Goal: Task Accomplishment & Management: Use online tool/utility

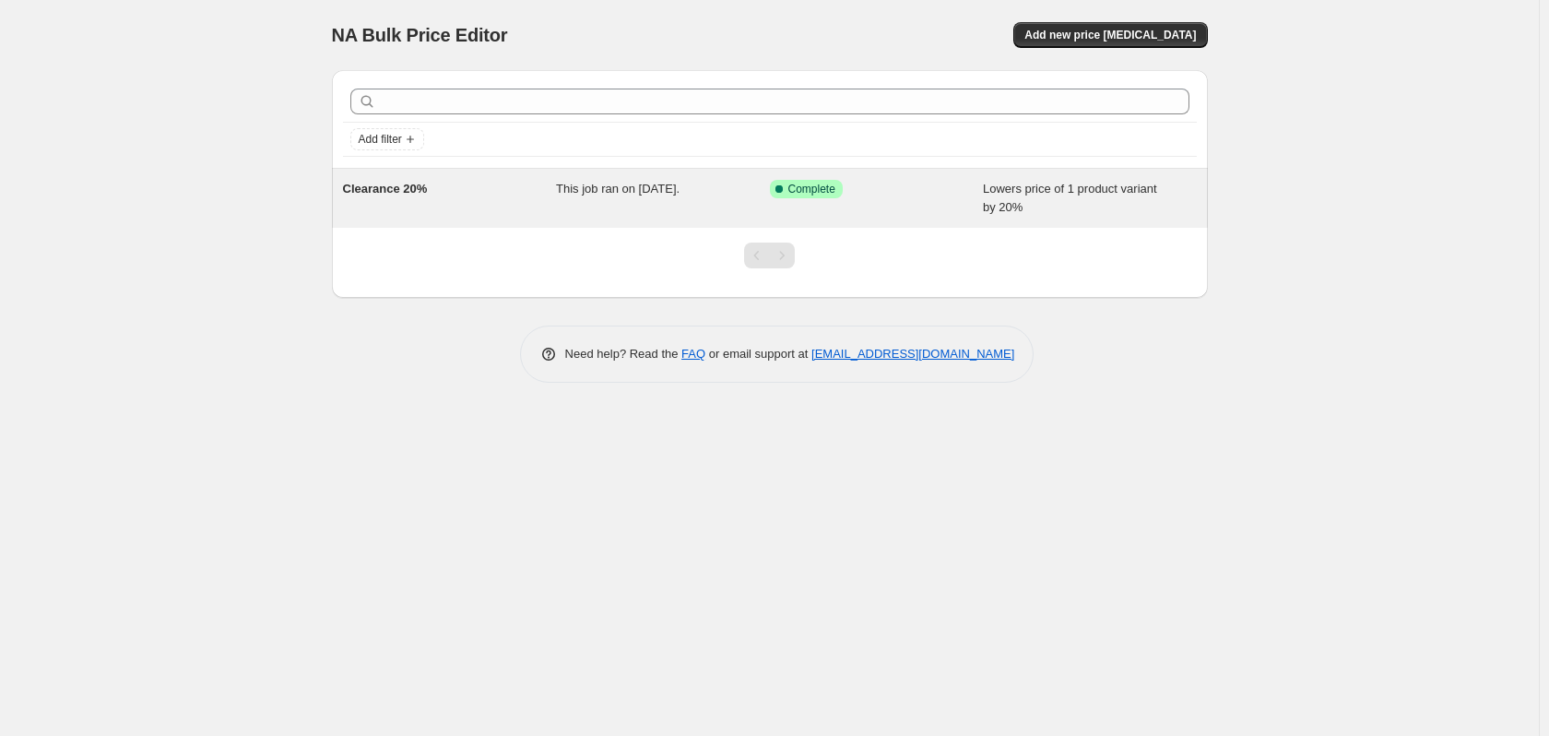
click at [517, 195] on div "Clearance 20%" at bounding box center [450, 198] width 214 height 37
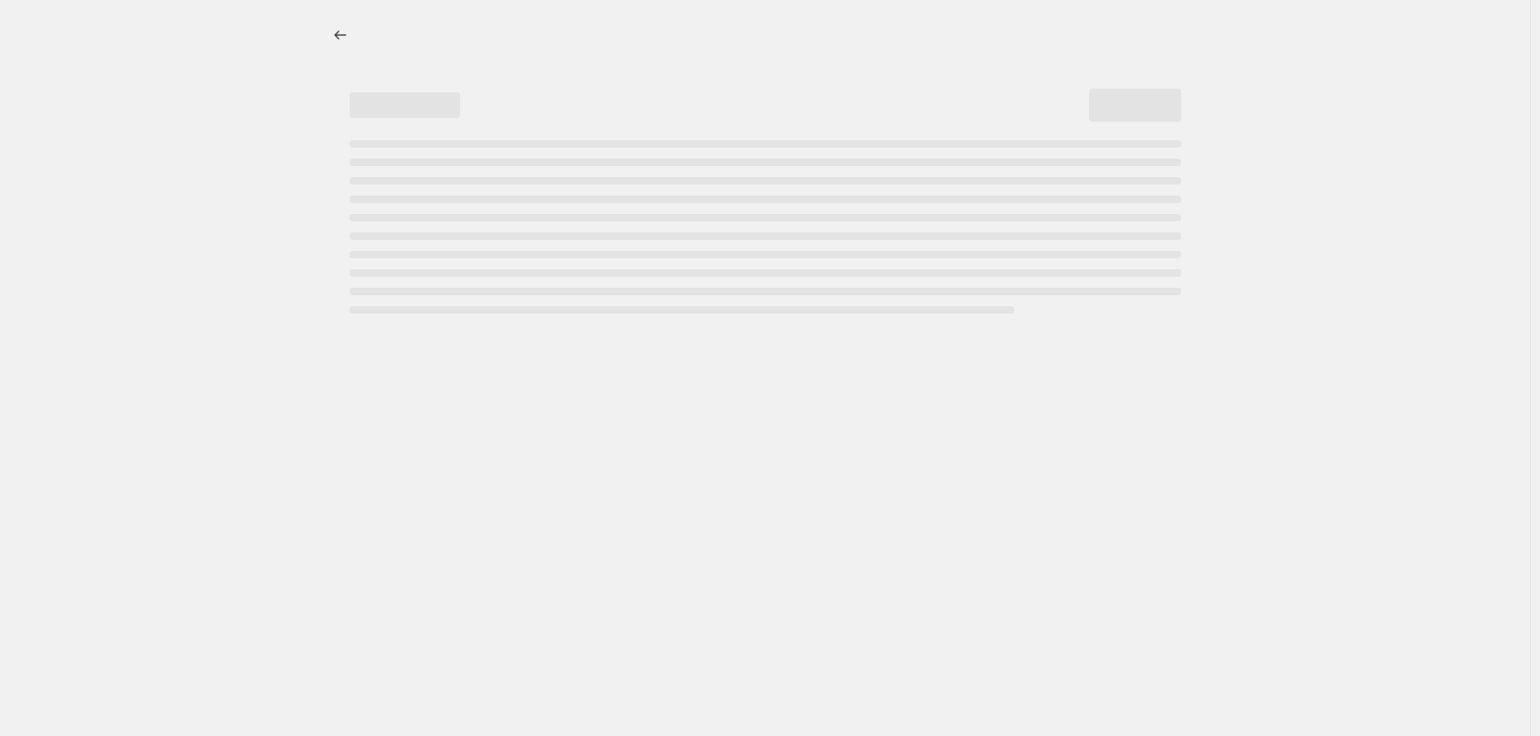
select select "percentage"
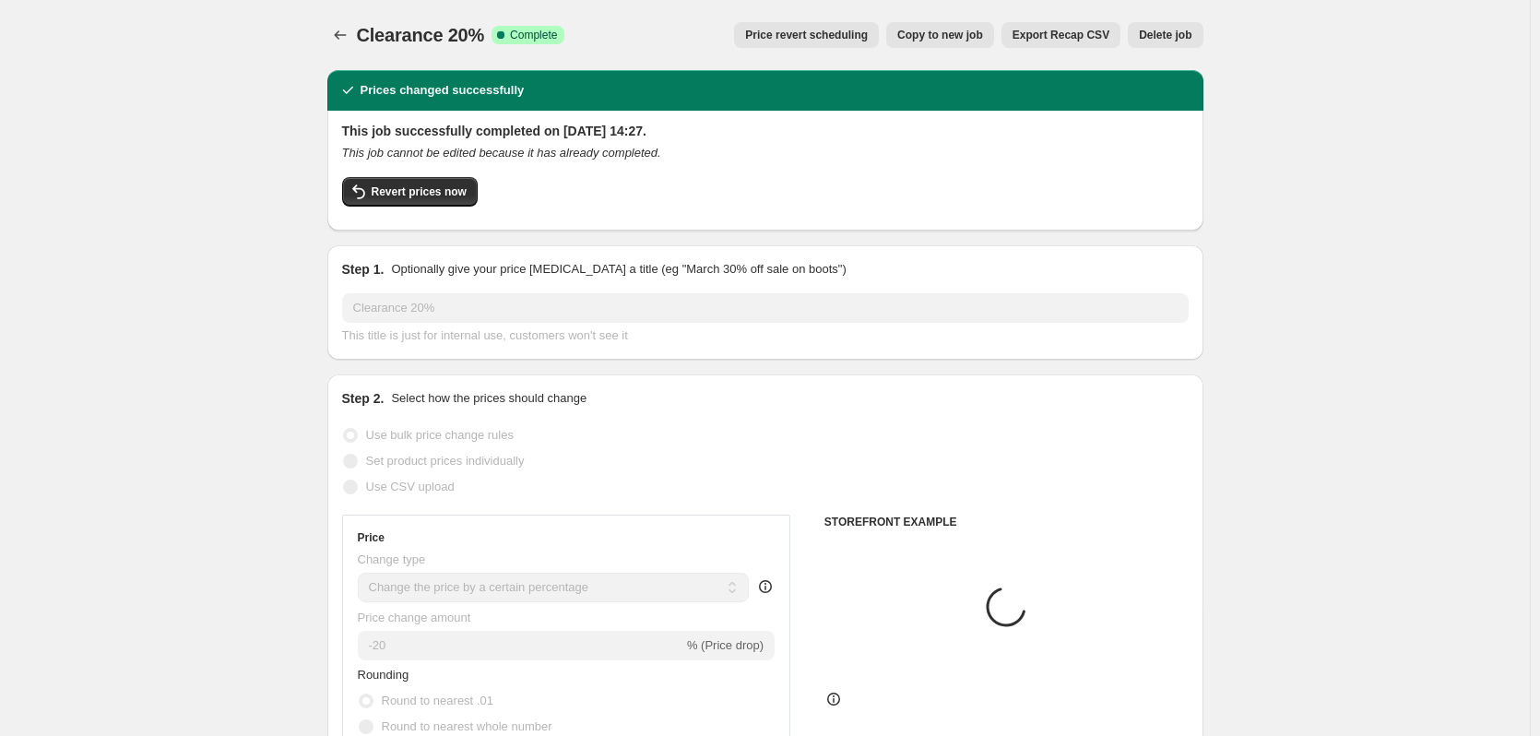
select select "collection"
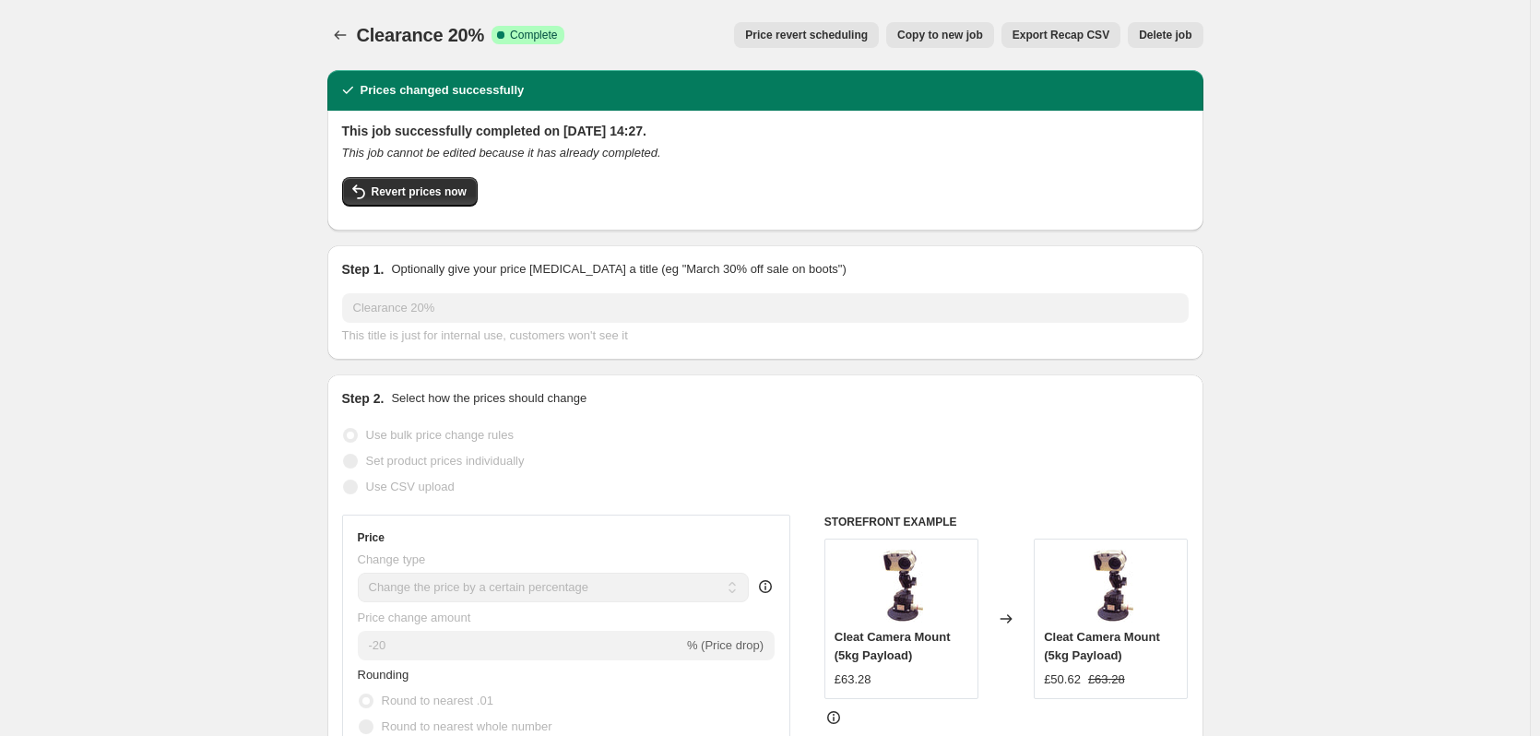
click at [786, 38] on span "Price revert scheduling" at bounding box center [806, 35] width 123 height 15
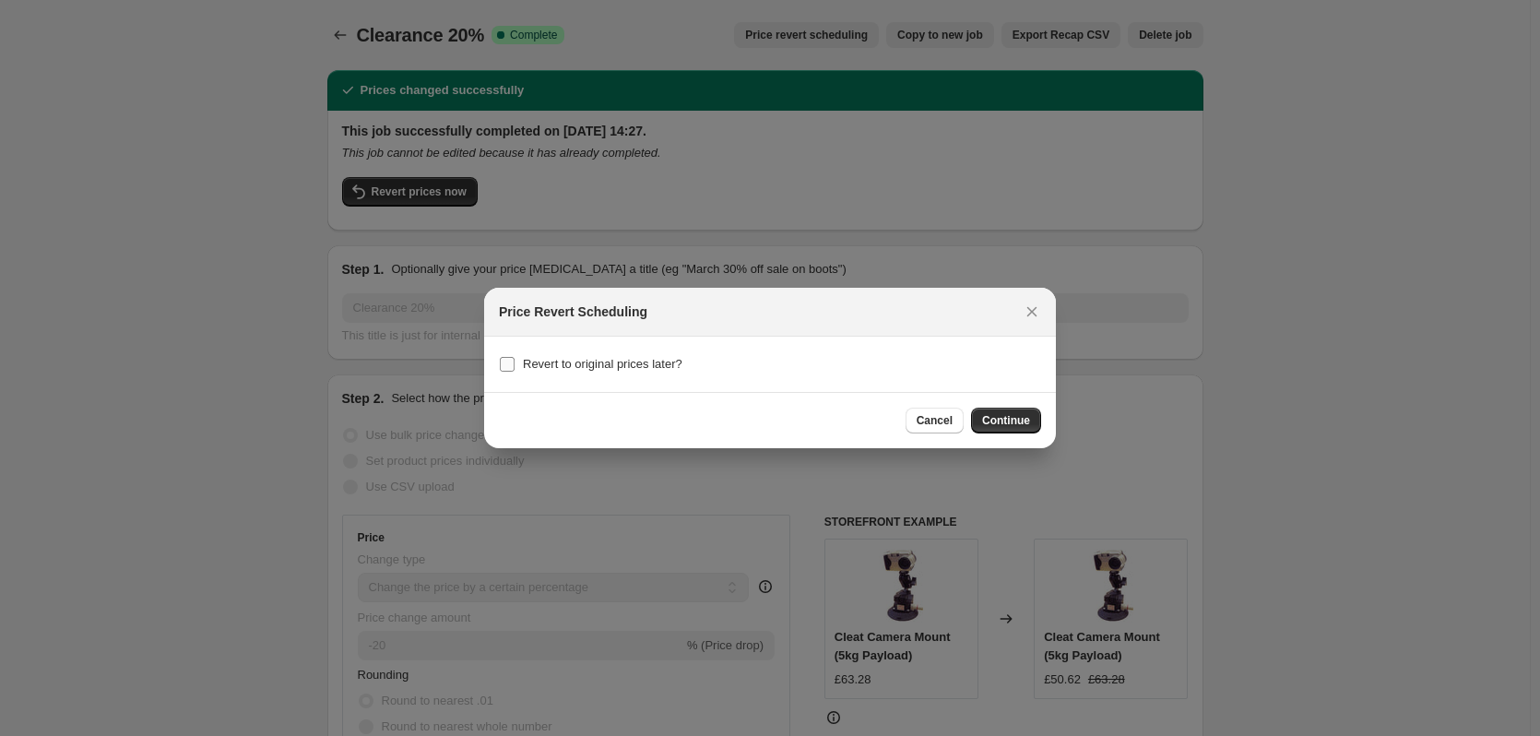
click at [632, 361] on span "Revert to original prices later?" at bounding box center [602, 364] width 159 height 14
click at [514, 361] on input "Revert to original prices later?" at bounding box center [507, 364] width 15 height 15
checkbox input "true"
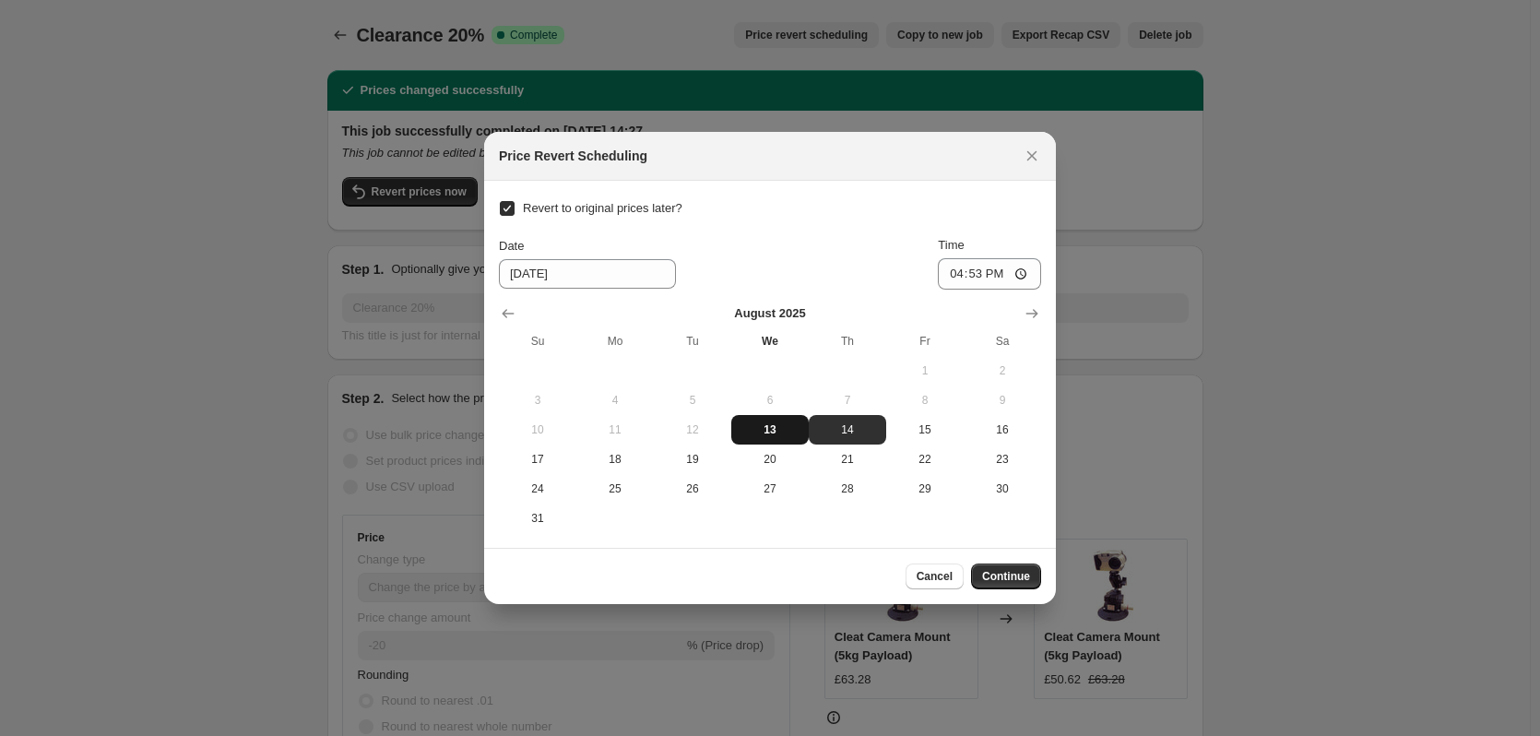
click at [784, 429] on span "13" at bounding box center [769, 429] width 63 height 15
type input "[DATE]"
click at [975, 275] on input "16:53" at bounding box center [989, 273] width 103 height 31
type input "23:59"
click at [1023, 574] on span "Continue" at bounding box center [1006, 576] width 48 height 15
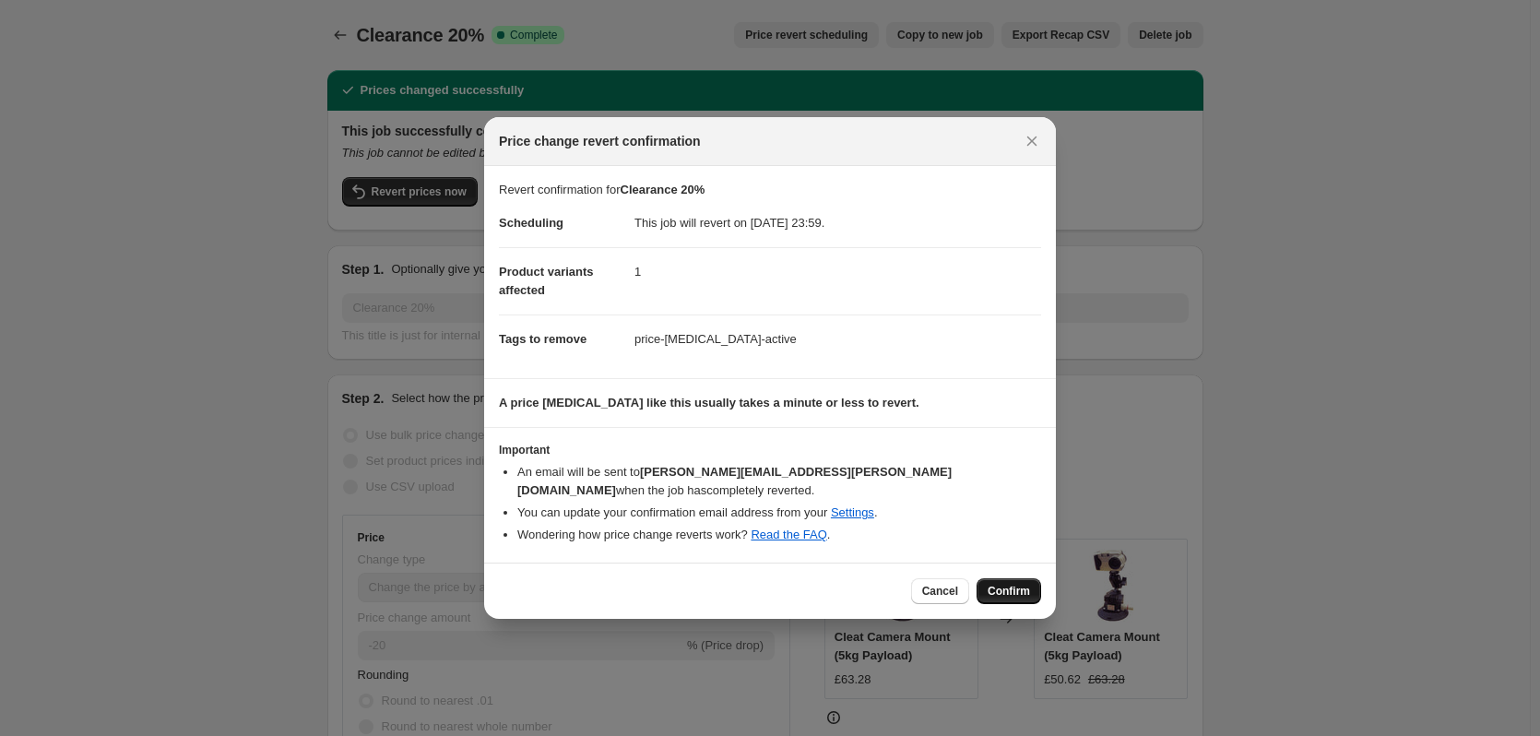
click at [1008, 589] on span "Confirm" at bounding box center [1008, 591] width 42 height 15
